Goal: Navigation & Orientation: Find specific page/section

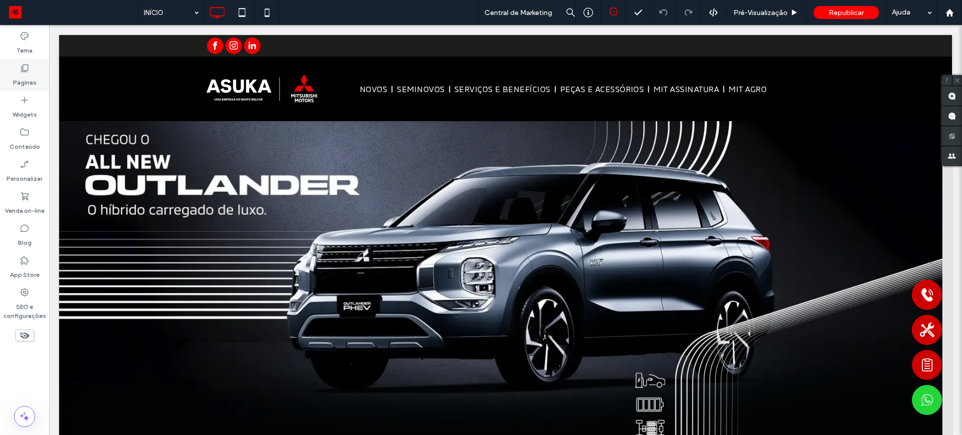
click at [24, 79] on label "Páginas" at bounding box center [25, 80] width 24 height 14
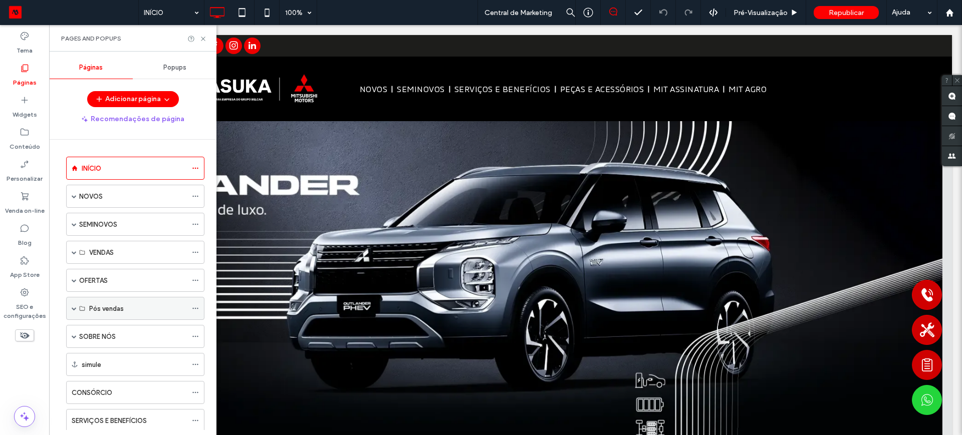
click at [74, 309] on span at bounding box center [74, 308] width 5 height 5
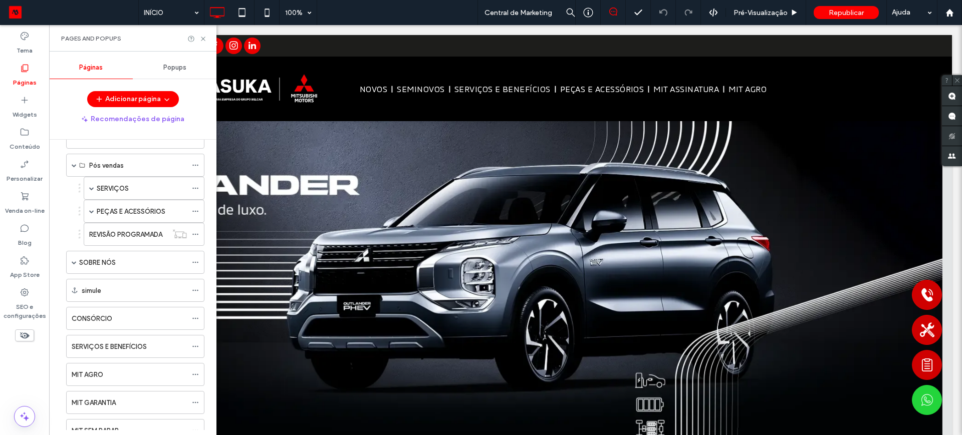
scroll to position [123, 0]
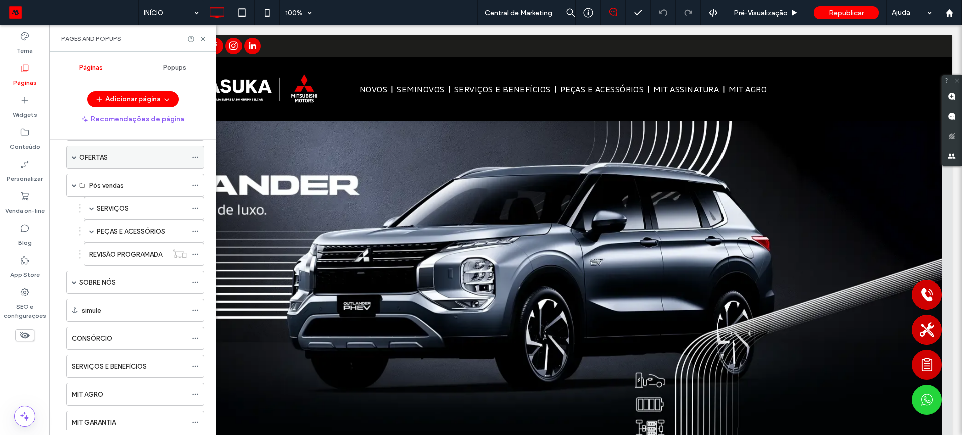
click at [75, 158] on span at bounding box center [74, 157] width 5 height 5
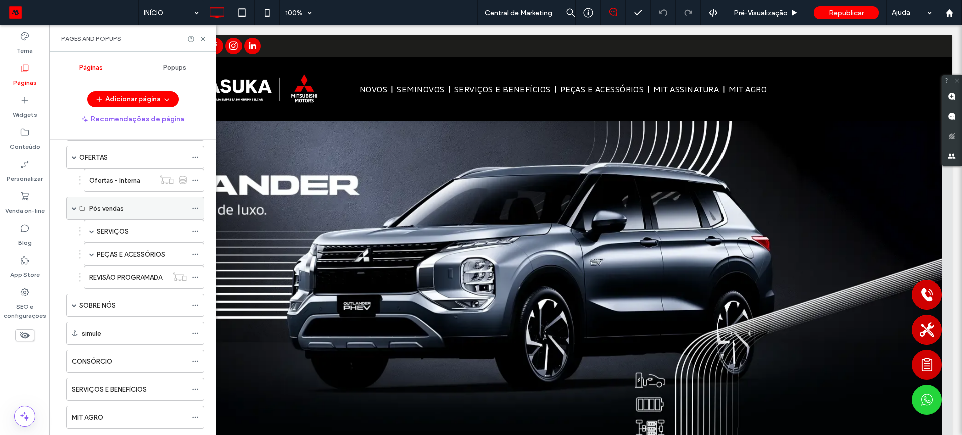
click at [78, 206] on div "Pós vendas" at bounding box center [135, 208] width 138 height 23
click at [76, 207] on span at bounding box center [74, 208] width 5 height 5
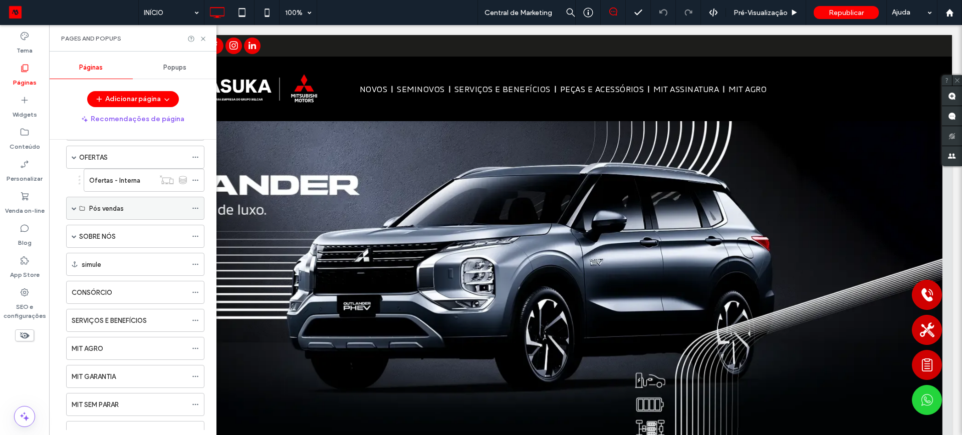
click at [76, 207] on span at bounding box center [74, 208] width 5 height 5
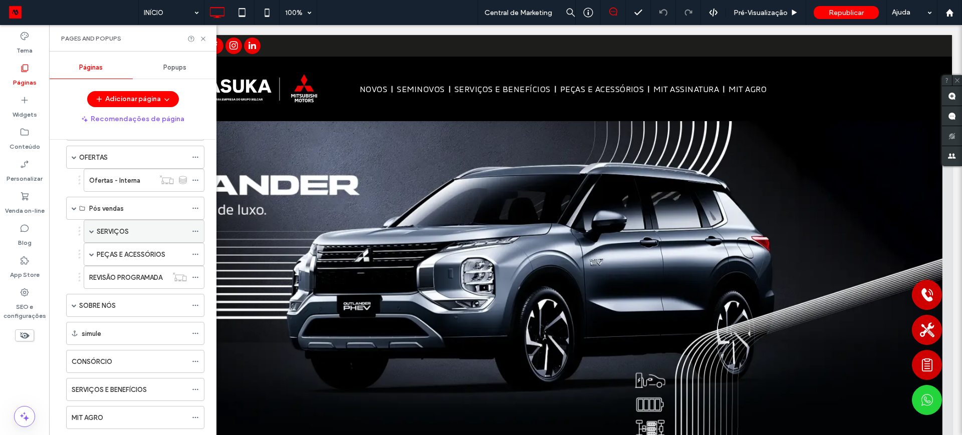
click at [92, 229] on span at bounding box center [91, 231] width 5 height 5
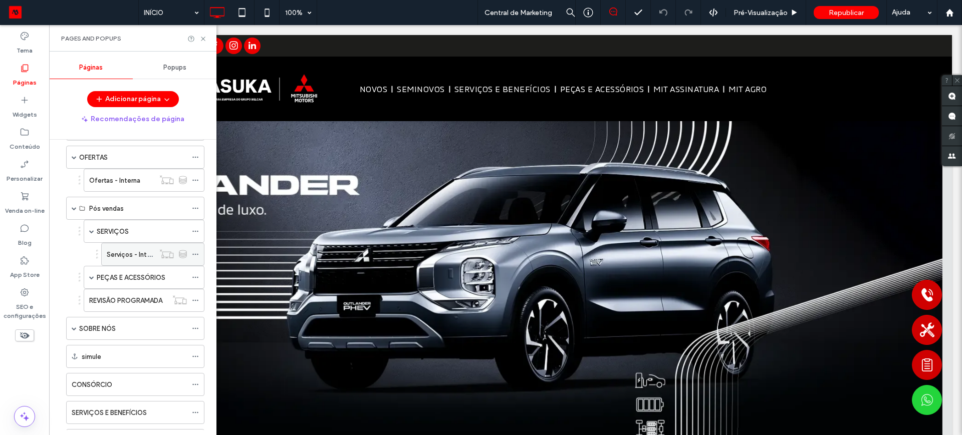
click at [193, 254] on use at bounding box center [195, 255] width 6 height 2
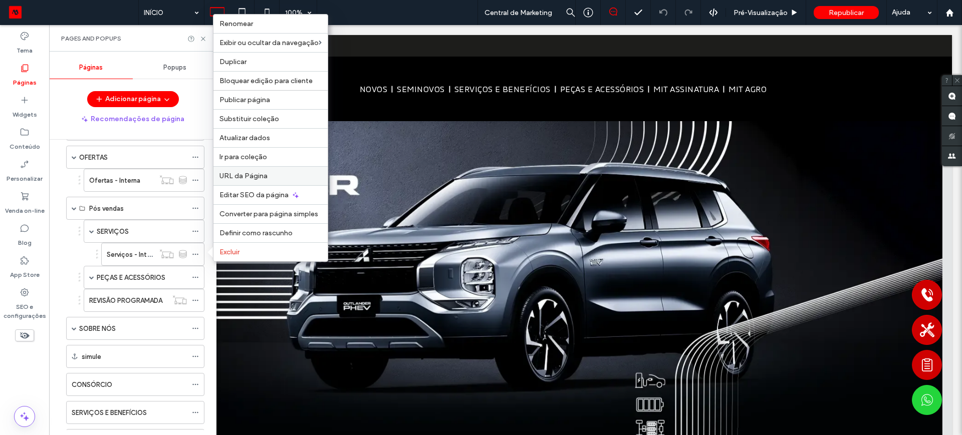
click at [247, 178] on span "URL da Página" at bounding box center [243, 176] width 48 height 9
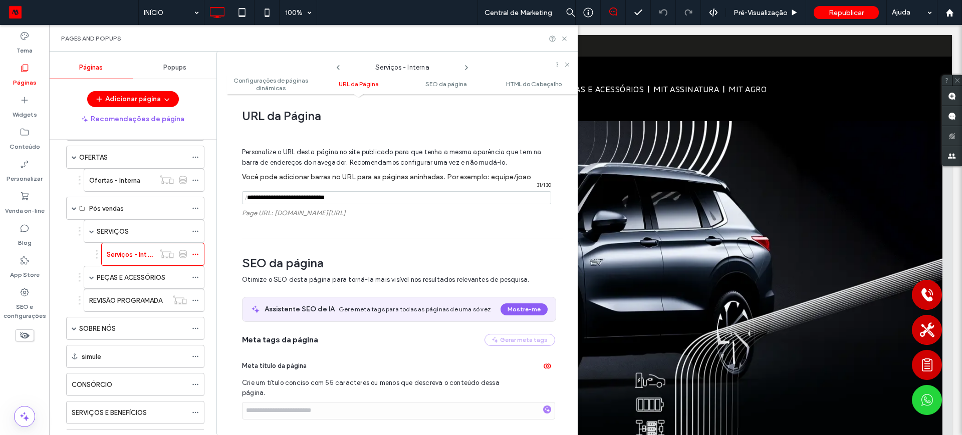
scroll to position [181, 0]
click at [193, 207] on icon at bounding box center [195, 208] width 7 height 7
click at [96, 276] on div "PEÇAS E ACESSÓRIOS" at bounding box center [144, 277] width 121 height 23
click at [92, 275] on span at bounding box center [91, 277] width 5 height 5
click at [191, 325] on div at bounding box center [179, 323] width 25 height 10
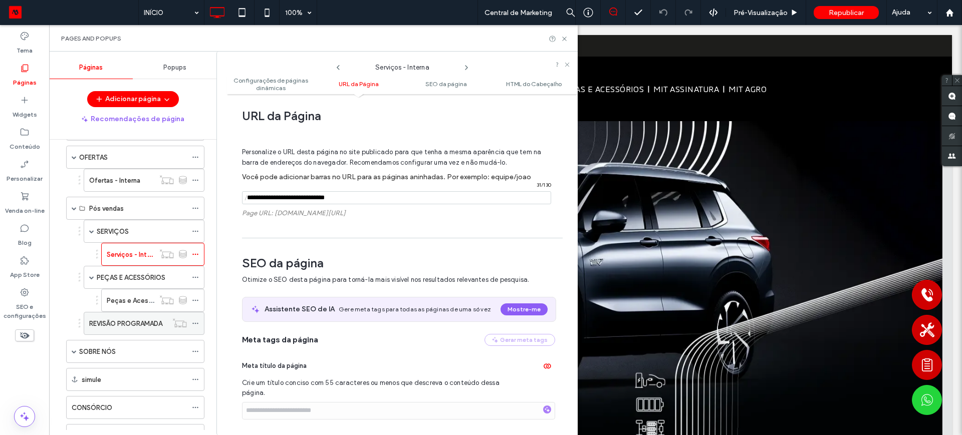
click at [194, 324] on icon at bounding box center [195, 323] width 7 height 7
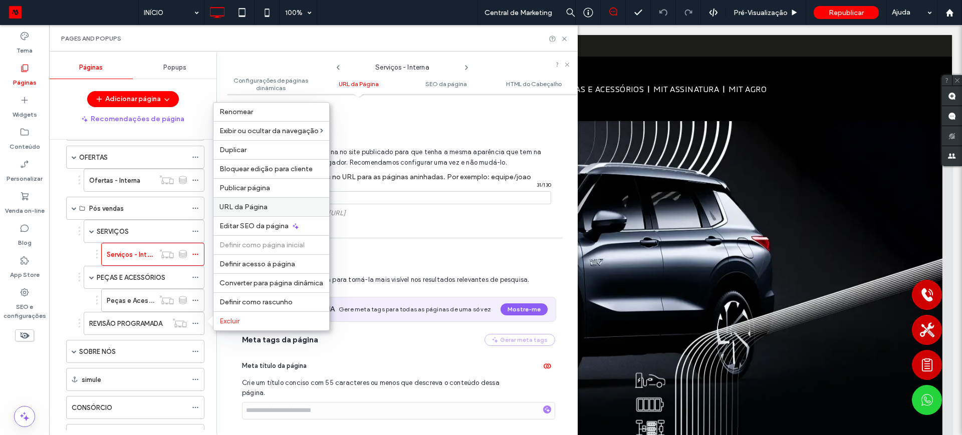
click at [251, 206] on span "URL da Página" at bounding box center [243, 207] width 48 height 9
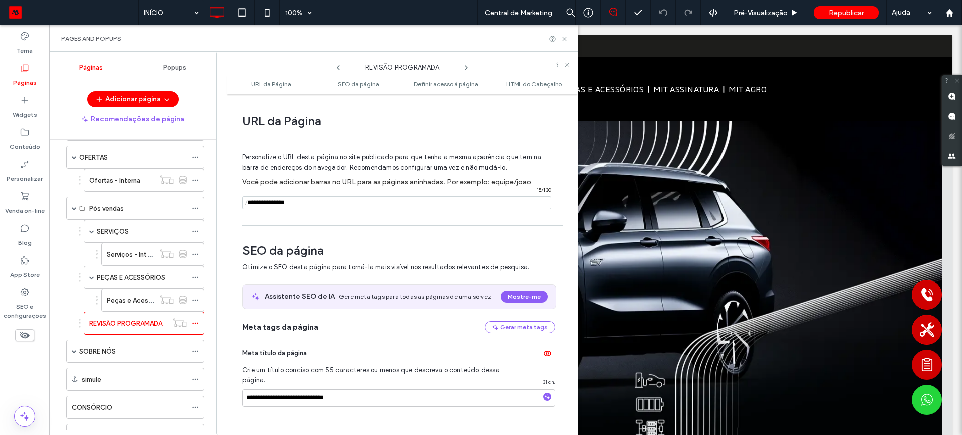
scroll to position [5, 0]
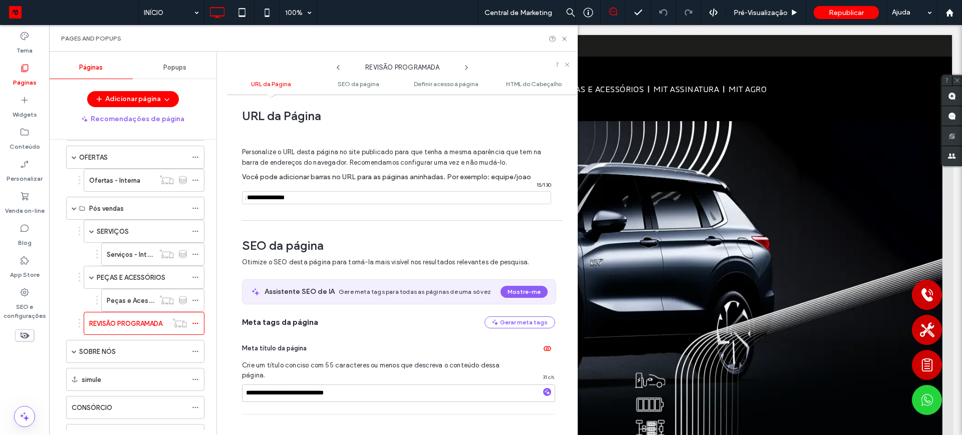
click at [94, 68] on span "Páginas" at bounding box center [91, 68] width 24 height 8
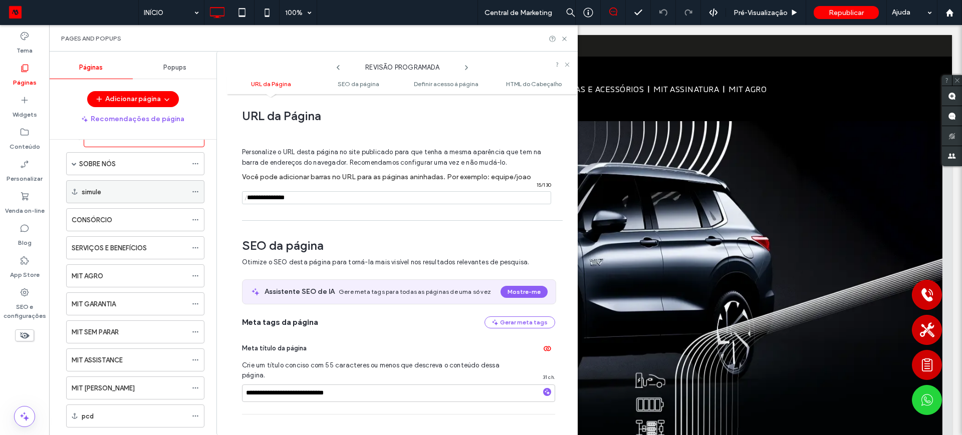
scroll to position [248, 0]
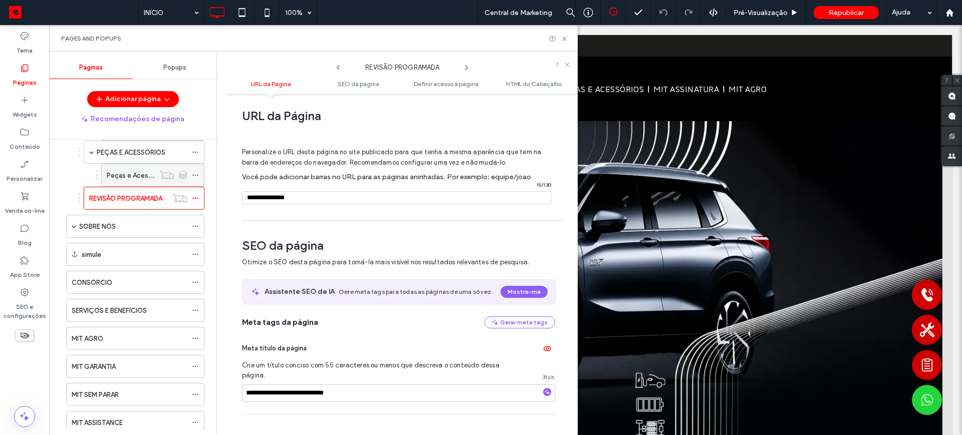
click at [192, 173] on icon at bounding box center [195, 175] width 7 height 7
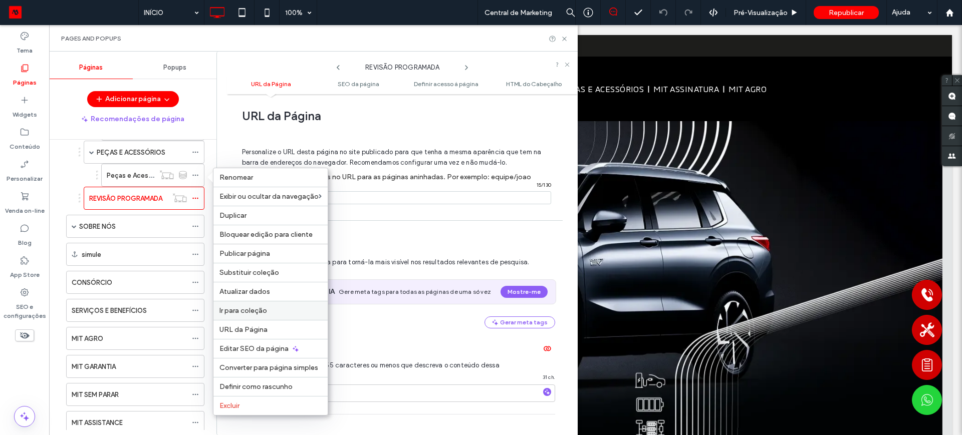
click at [242, 311] on span "Ir para coleção" at bounding box center [243, 311] width 48 height 9
